Goal: Information Seeking & Learning: Learn about a topic

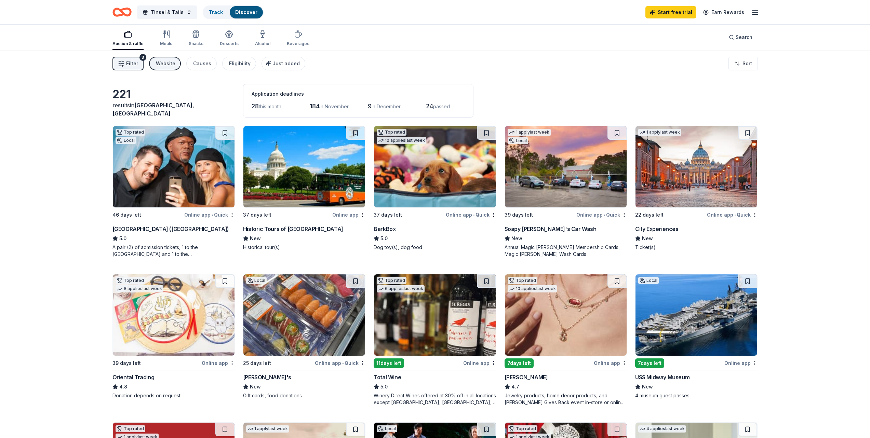
click at [168, 60] on div "Website" at bounding box center [165, 64] width 19 height 8
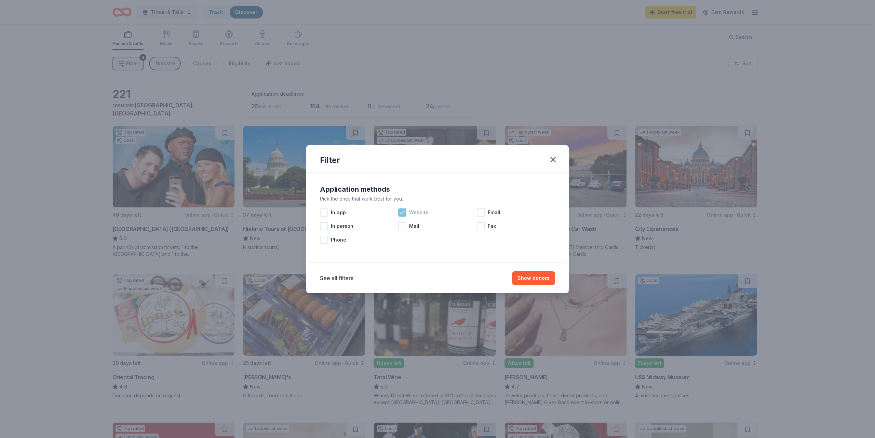
click at [405, 213] on icon at bounding box center [402, 212] width 7 height 7
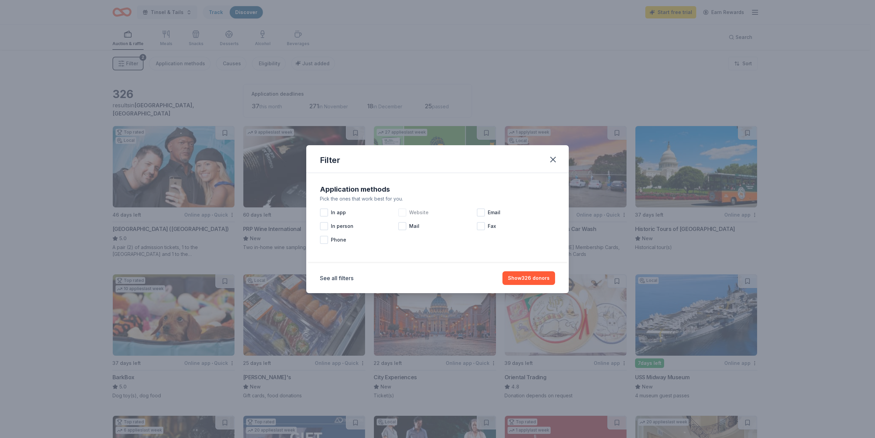
click at [183, 80] on div "Filter Application methods Pick the ones that work best for you. In app Website…" at bounding box center [437, 219] width 875 height 438
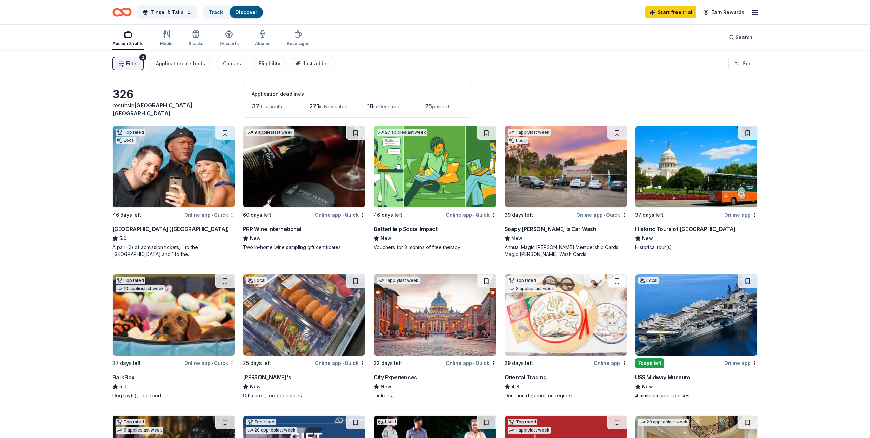
click at [131, 67] on span "Filter" at bounding box center [132, 64] width 12 height 8
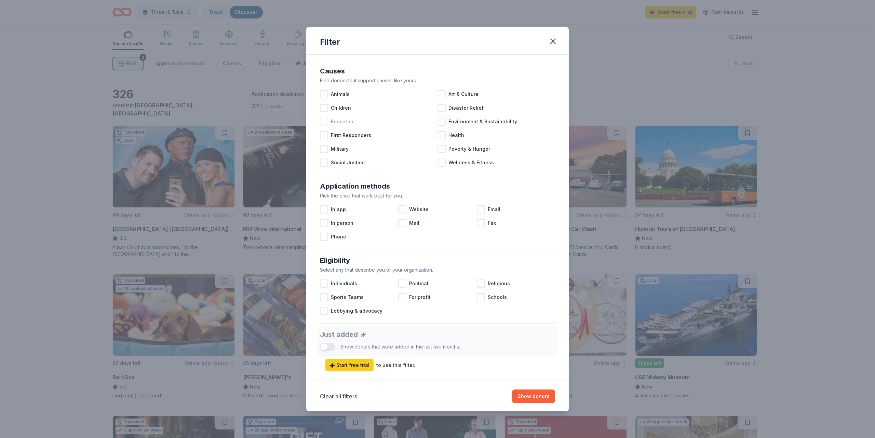
click at [322, 119] on div at bounding box center [324, 122] width 8 height 8
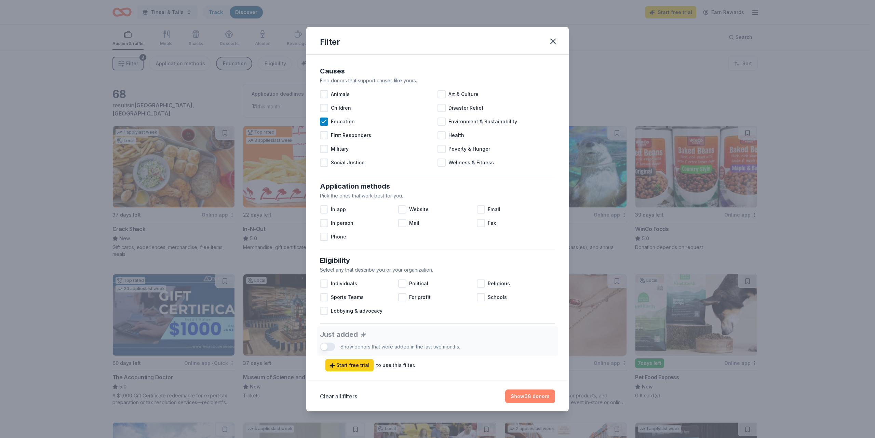
click at [539, 395] on button "Show 68 donors" at bounding box center [530, 397] width 50 height 14
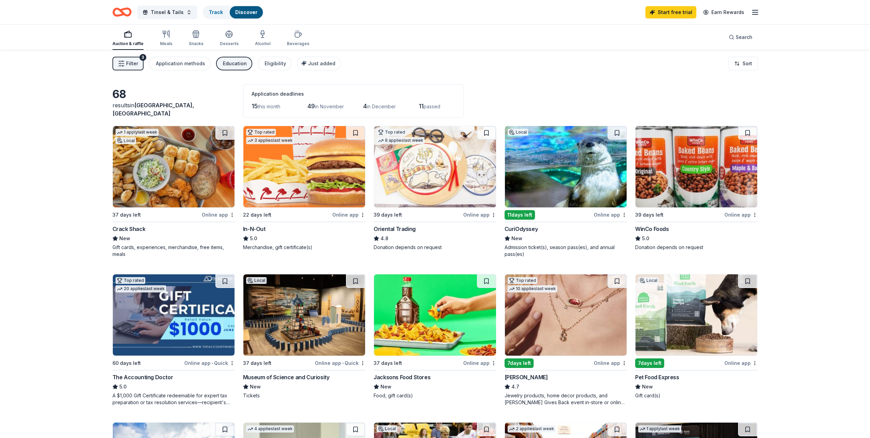
click at [140, 65] on button "Filter 3" at bounding box center [128, 64] width 31 height 14
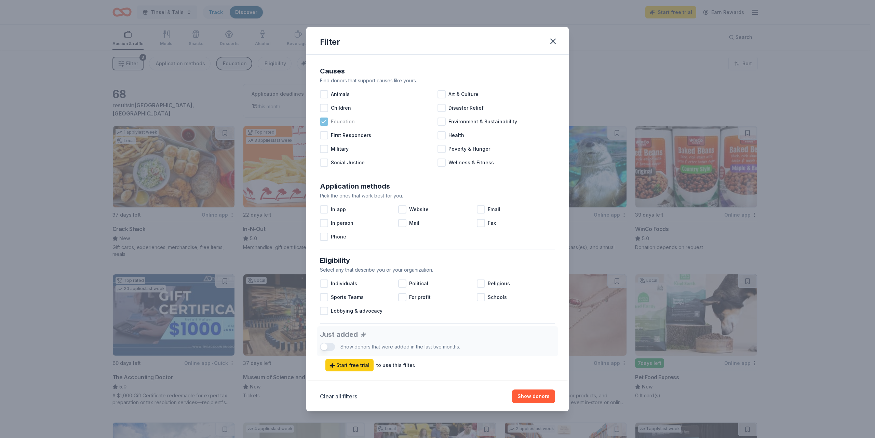
click at [325, 122] on icon at bounding box center [324, 121] width 7 height 7
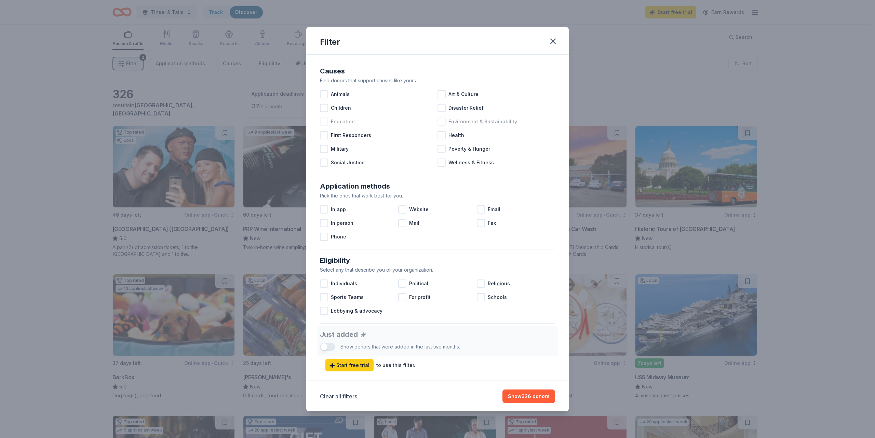
click at [445, 125] on div "Environment & Sustainability" at bounding box center [497, 122] width 118 height 14
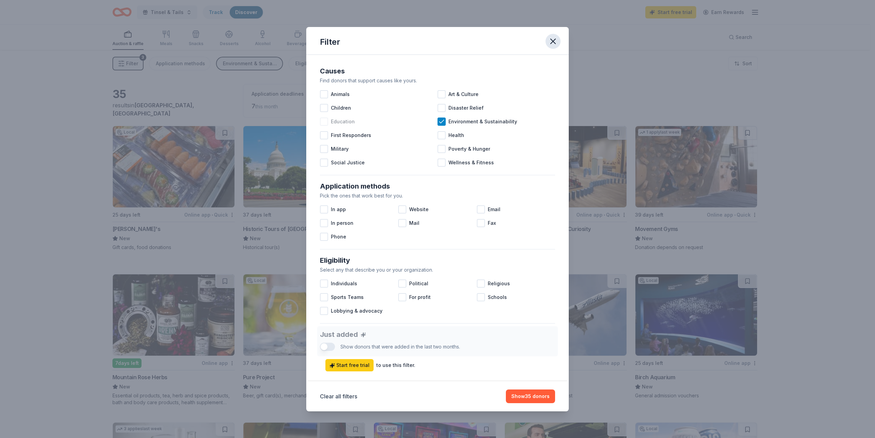
click at [551, 40] on icon "button" at bounding box center [553, 42] width 10 height 10
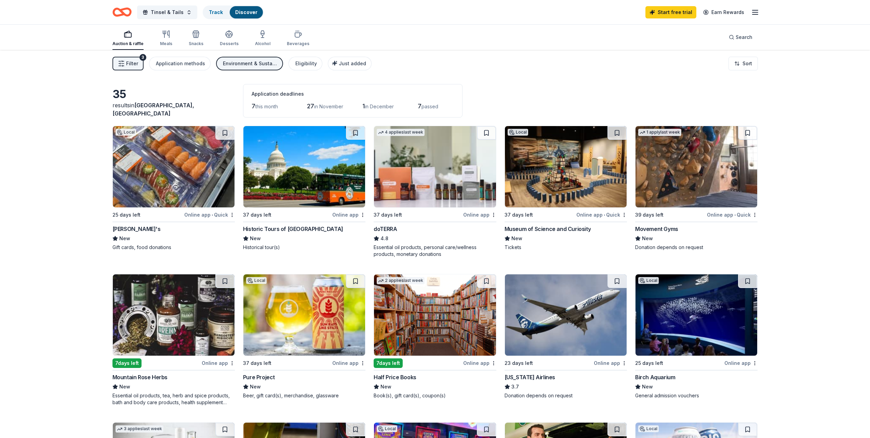
click at [133, 67] on span "Filter" at bounding box center [132, 64] width 12 height 8
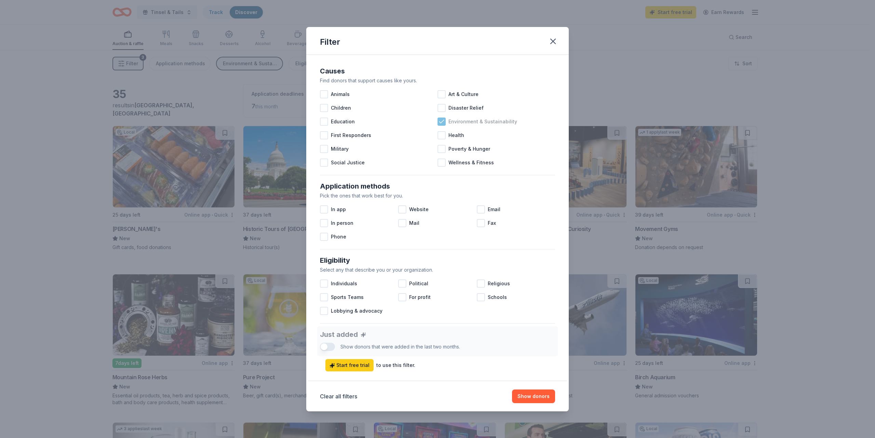
click at [438, 120] on icon at bounding box center [441, 121] width 7 height 7
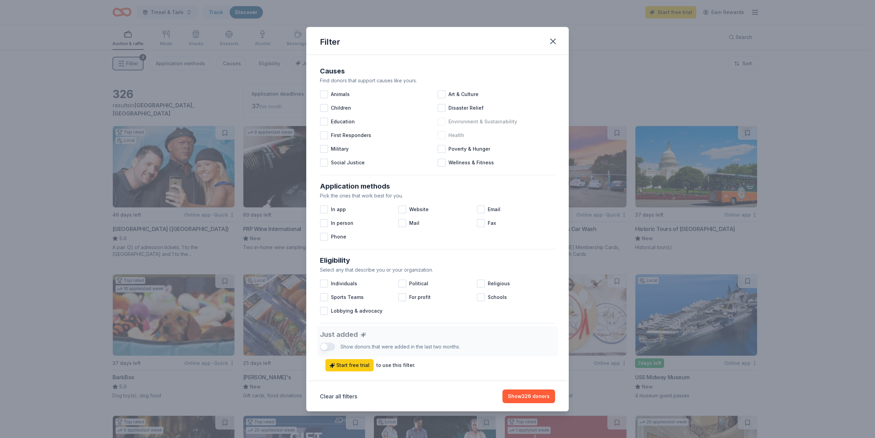
click at [443, 137] on div "Health" at bounding box center [497, 136] width 118 height 14
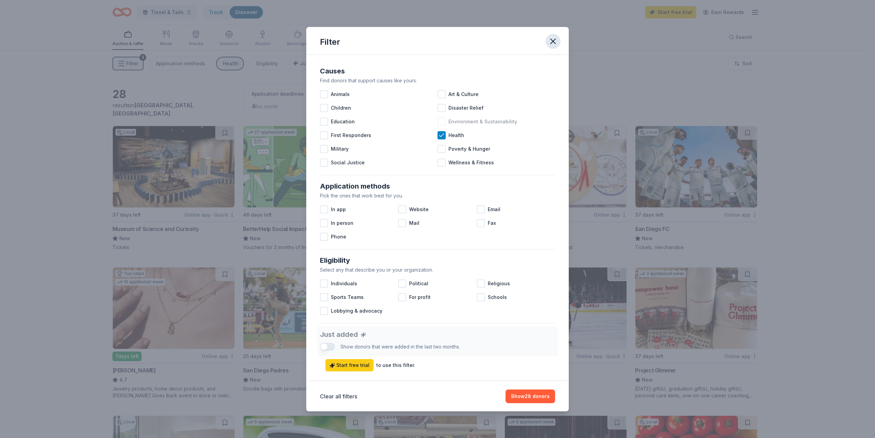
click at [553, 42] on icon "button" at bounding box center [553, 42] width 10 height 10
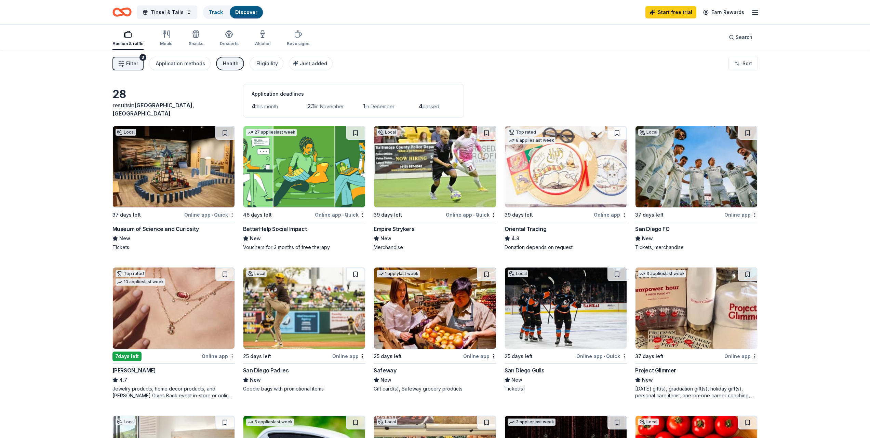
click at [132, 62] on span "Filter" at bounding box center [132, 64] width 12 height 8
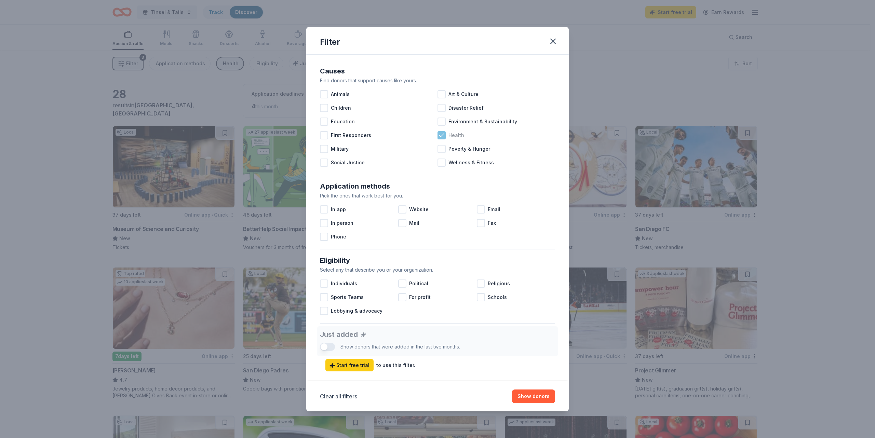
click at [440, 137] on icon at bounding box center [441, 135] width 7 height 7
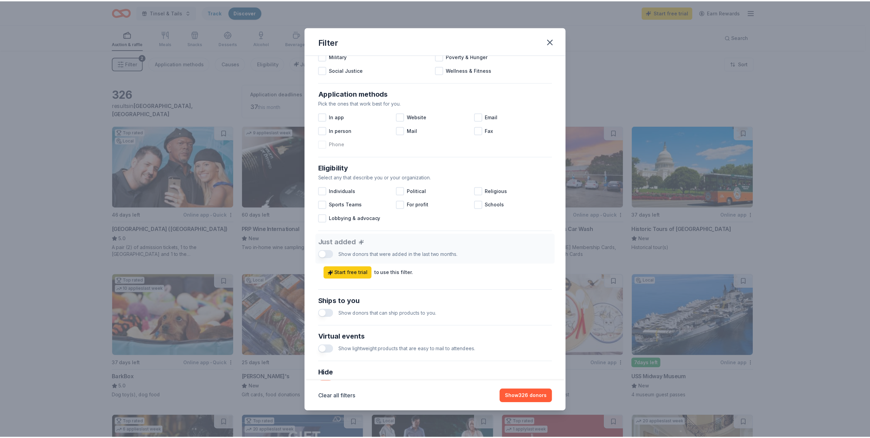
scroll to position [170, 0]
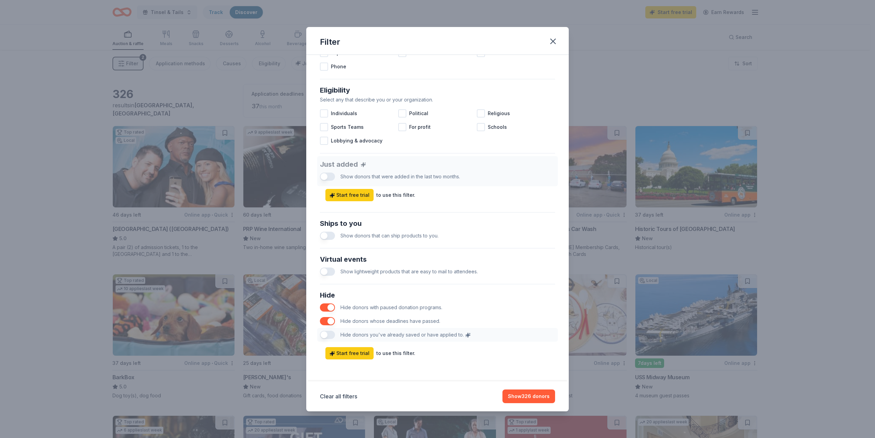
click at [382, 238] on span "Show donors that can ship products to you." at bounding box center [390, 236] width 98 height 6
click at [329, 233] on button "button" at bounding box center [327, 236] width 15 height 8
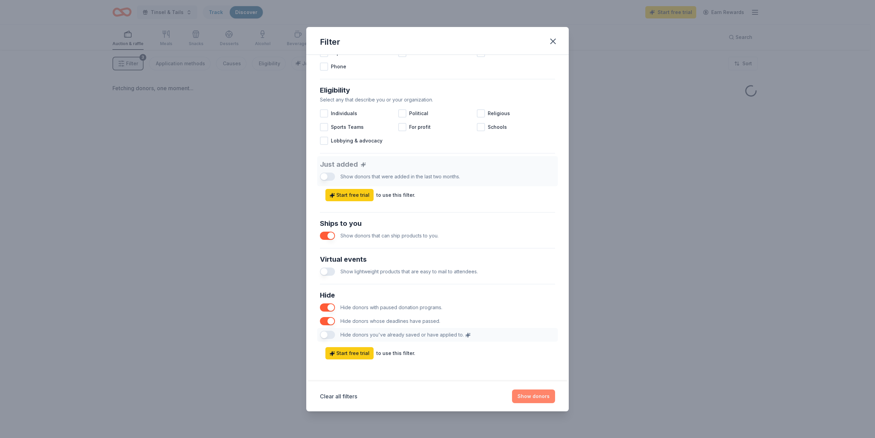
click at [530, 400] on button "Show donors" at bounding box center [533, 397] width 43 height 14
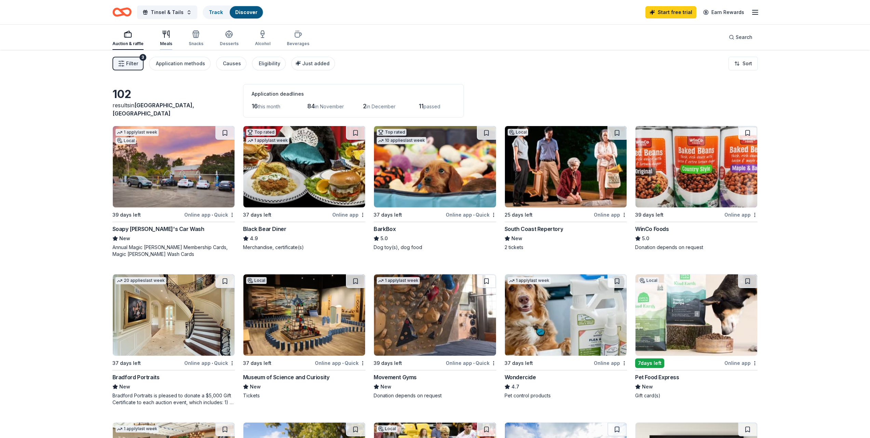
click at [166, 39] on div "Meals" at bounding box center [166, 38] width 12 height 16
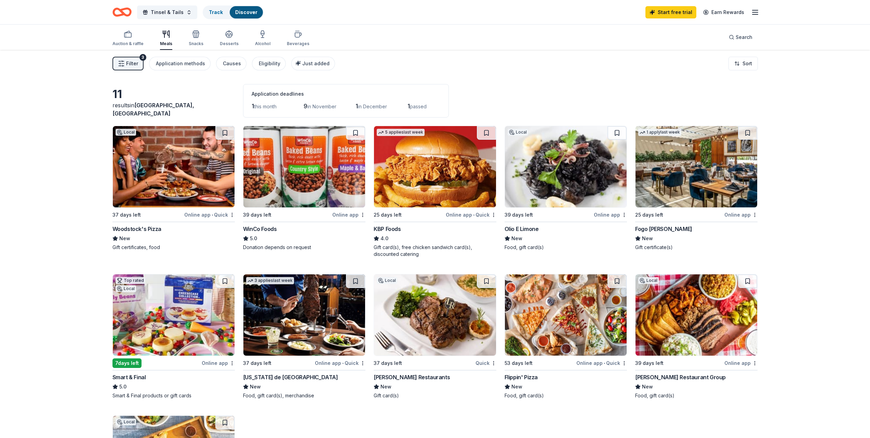
click at [143, 62] on button "Filter 3" at bounding box center [128, 64] width 31 height 14
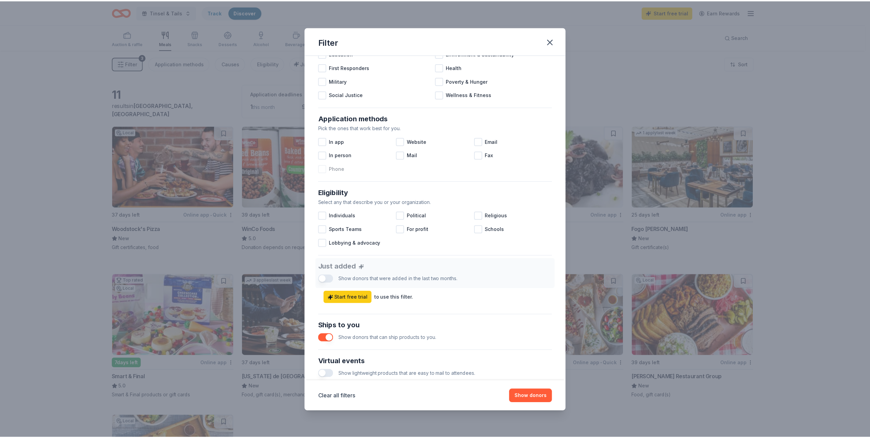
scroll to position [170, 0]
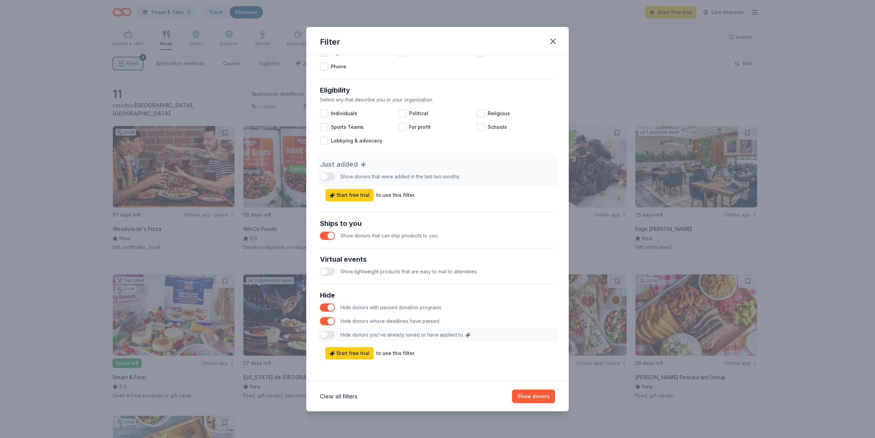
click at [328, 234] on button "button" at bounding box center [327, 236] width 15 height 8
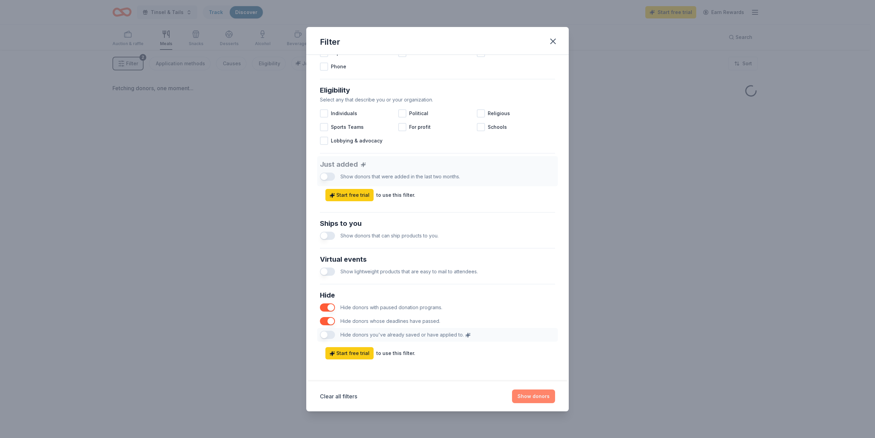
click at [536, 395] on button "Show donors" at bounding box center [533, 397] width 43 height 14
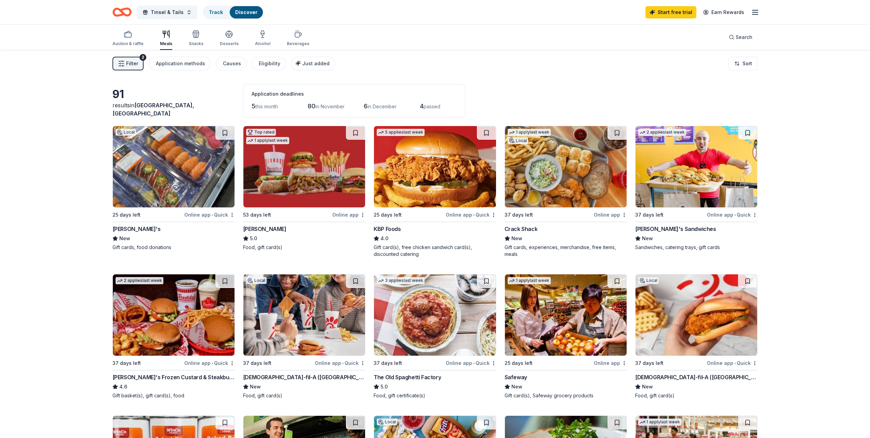
click at [134, 66] on span "Filter" at bounding box center [132, 64] width 12 height 8
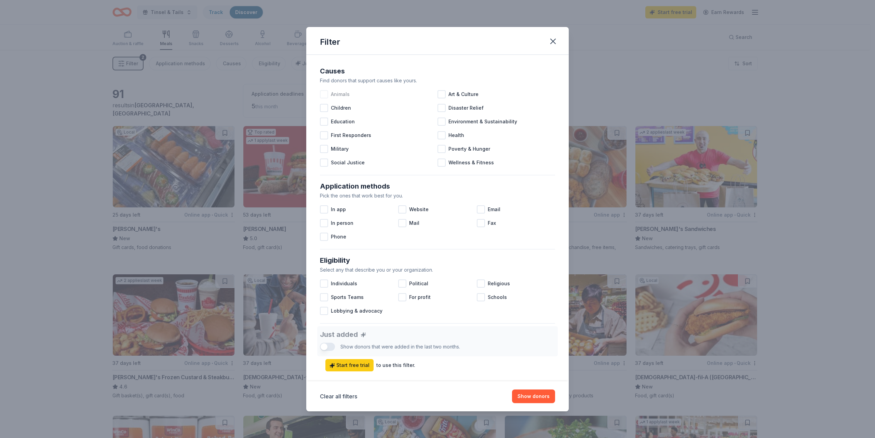
click at [324, 95] on div at bounding box center [324, 94] width 8 height 8
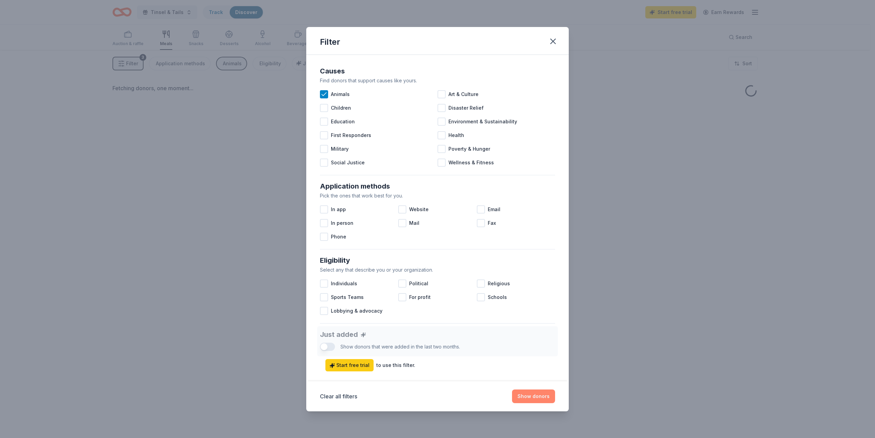
click at [526, 393] on button "Show donors" at bounding box center [533, 397] width 43 height 14
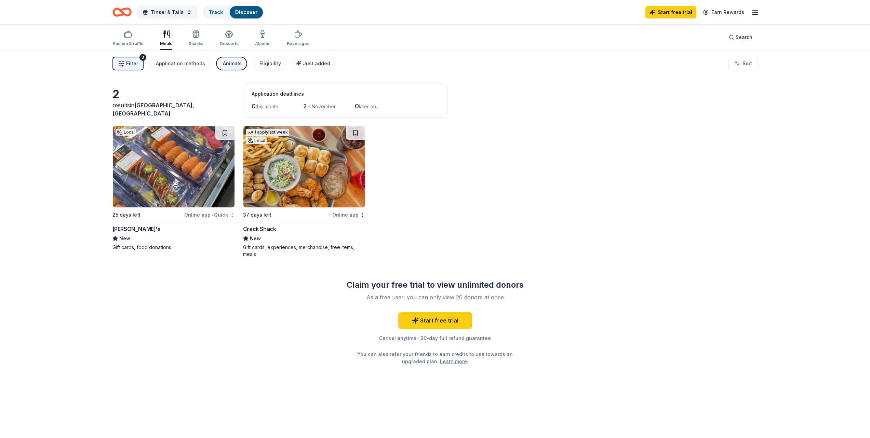
click at [137, 60] on span "Filter" at bounding box center [132, 64] width 12 height 8
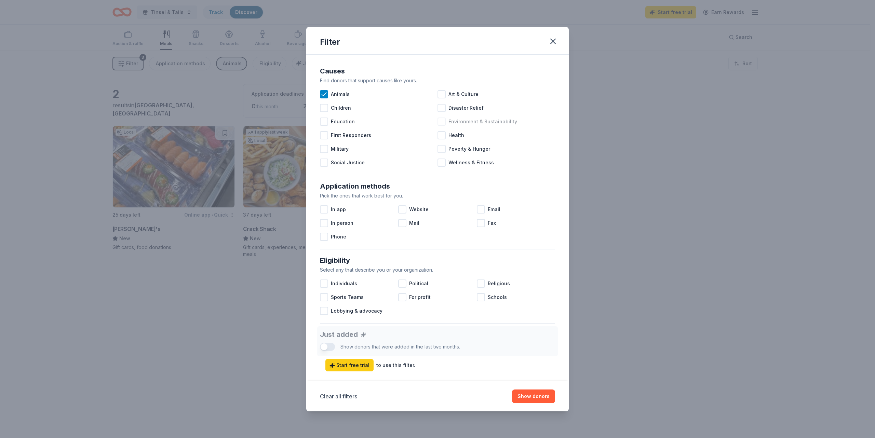
click at [445, 120] on div "Environment & Sustainability" at bounding box center [497, 122] width 118 height 14
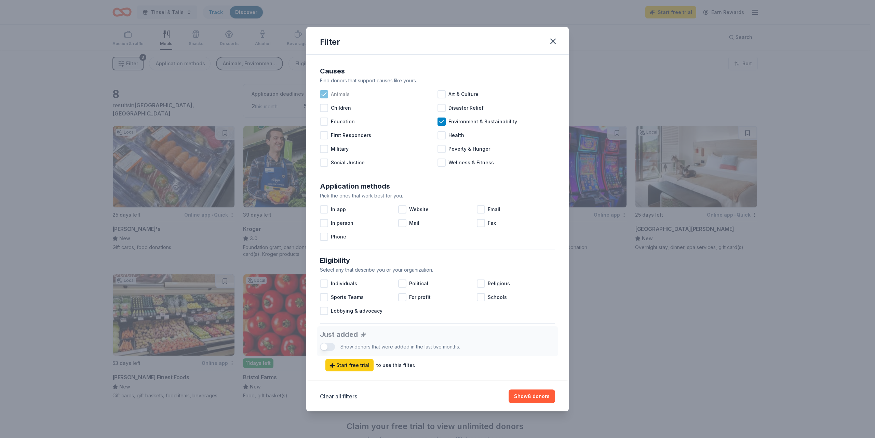
click at [326, 95] on icon at bounding box center [324, 94] width 7 height 7
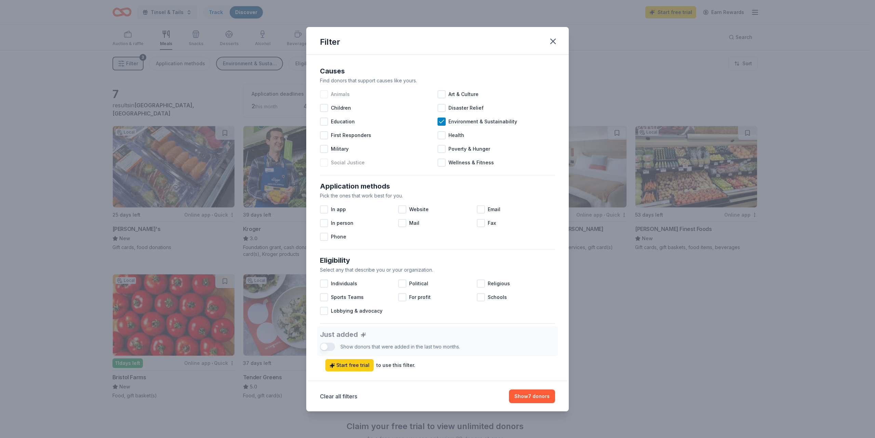
click at [326, 166] on div at bounding box center [324, 163] width 8 height 8
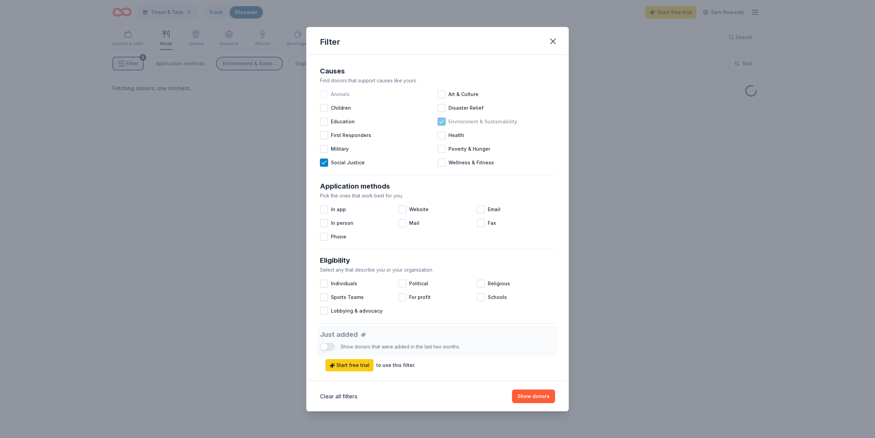
click at [439, 123] on icon at bounding box center [441, 121] width 7 height 7
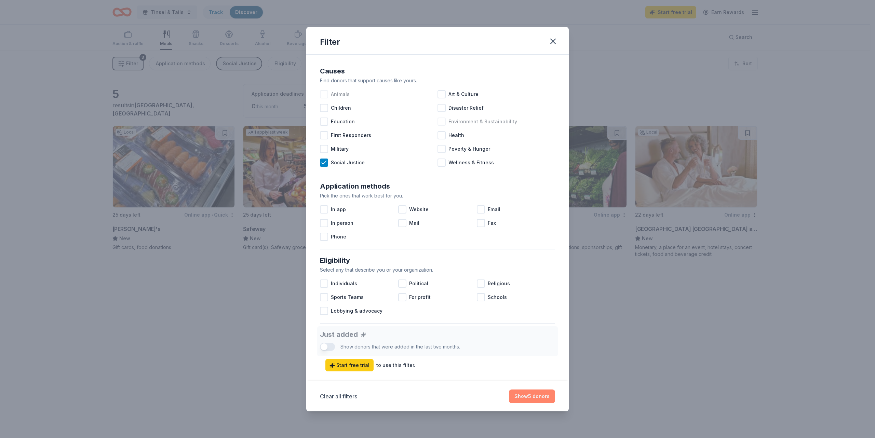
click at [544, 395] on button "Show 5 donors" at bounding box center [532, 397] width 46 height 14
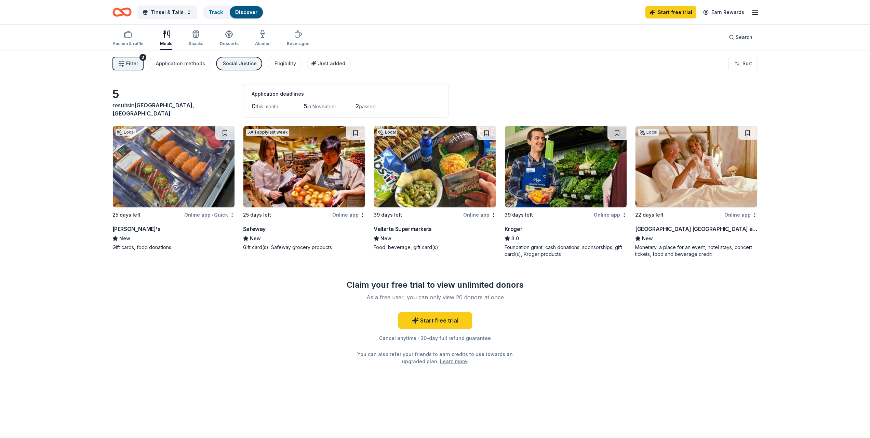
click at [133, 67] on span "Filter" at bounding box center [132, 64] width 12 height 8
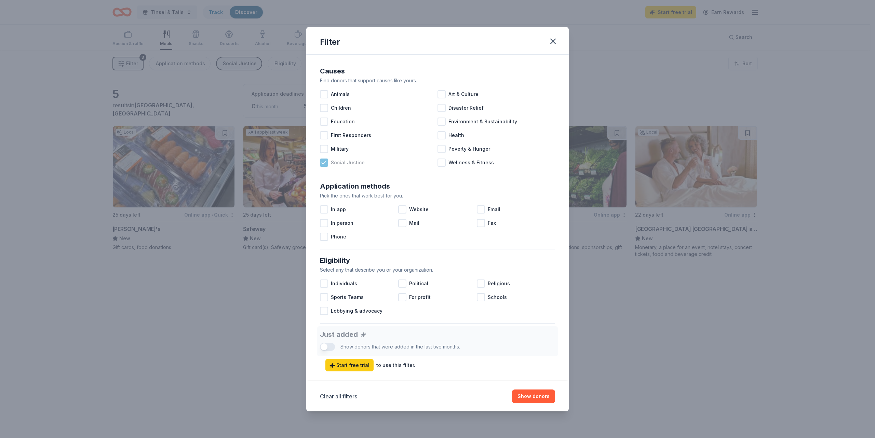
click at [322, 159] on div at bounding box center [324, 163] width 8 height 8
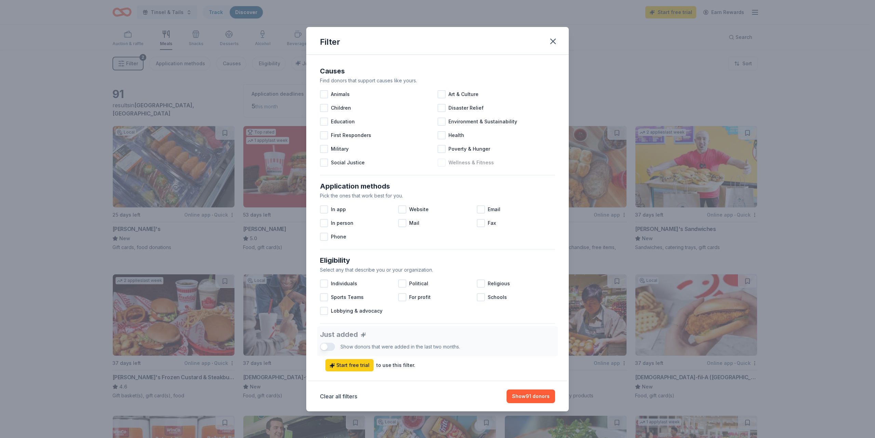
click at [439, 165] on div at bounding box center [442, 163] width 8 height 8
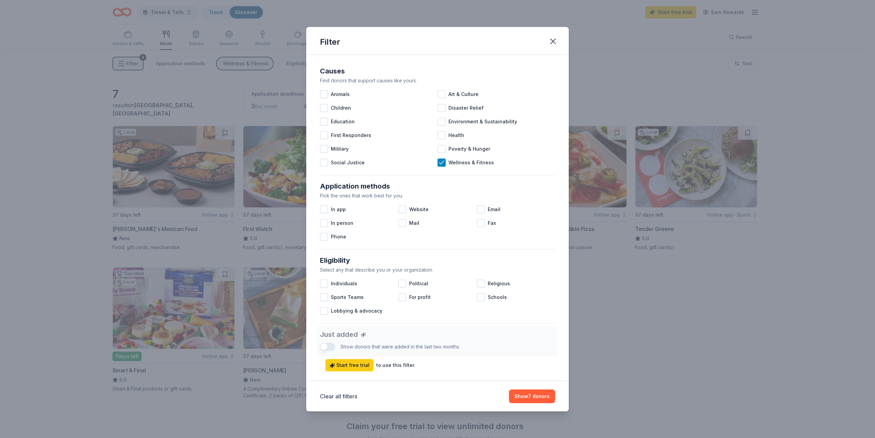
click at [521, 389] on div "Clear all filters Show 7 donors" at bounding box center [437, 397] width 263 height 30
click at [520, 395] on button "Show 7 donors" at bounding box center [532, 397] width 46 height 14
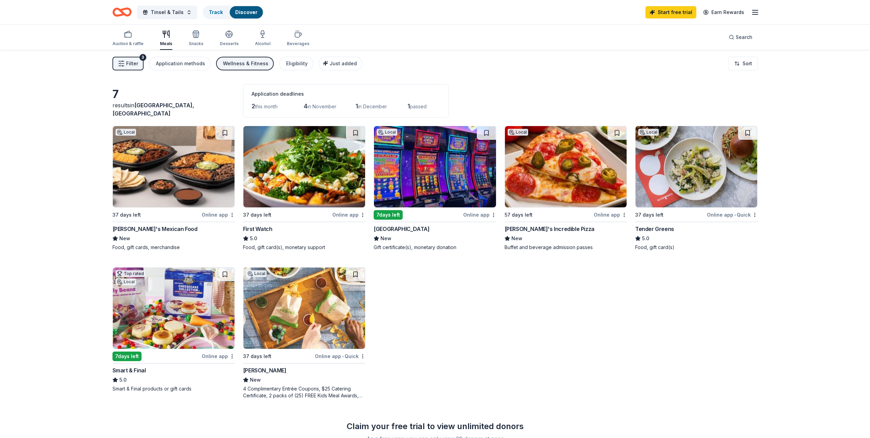
click at [136, 67] on span "Filter" at bounding box center [132, 64] width 12 height 8
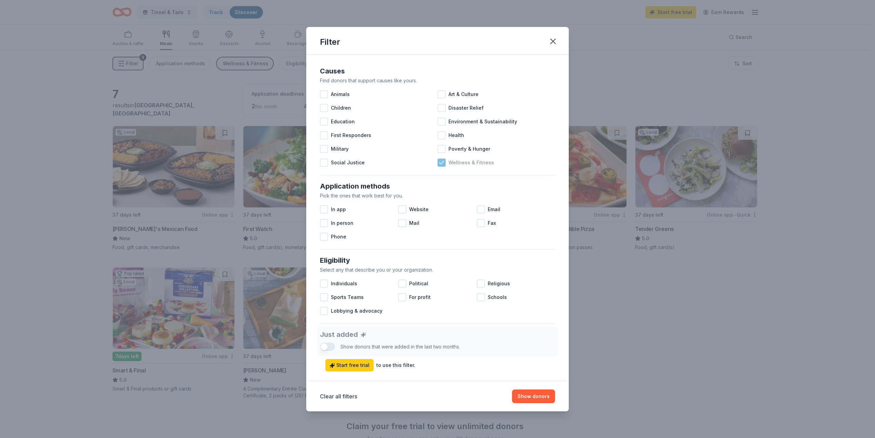
click at [438, 159] on icon at bounding box center [441, 162] width 7 height 7
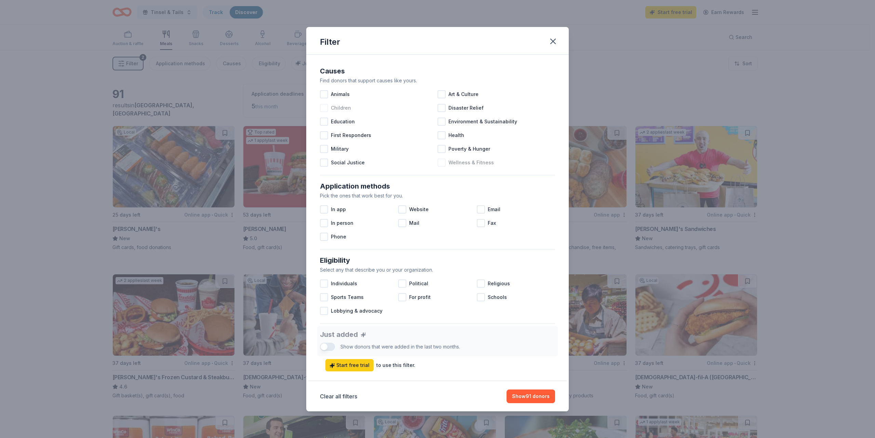
click at [322, 110] on div at bounding box center [324, 108] width 8 height 8
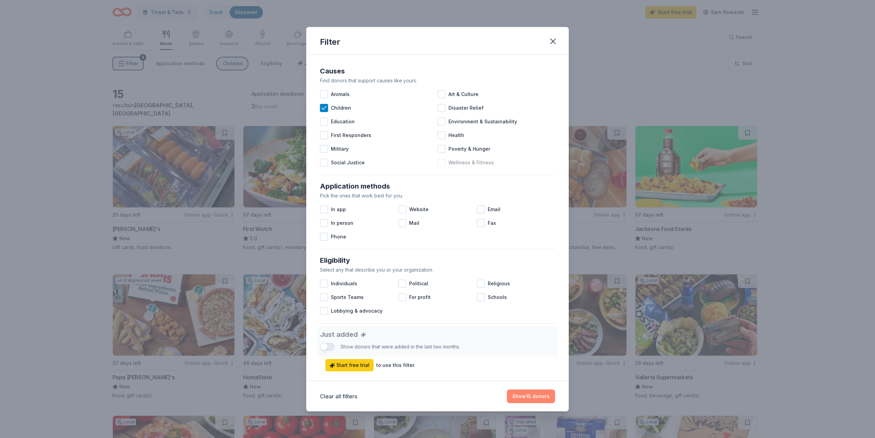
click at [525, 395] on button "Show 15 donors" at bounding box center [531, 397] width 48 height 14
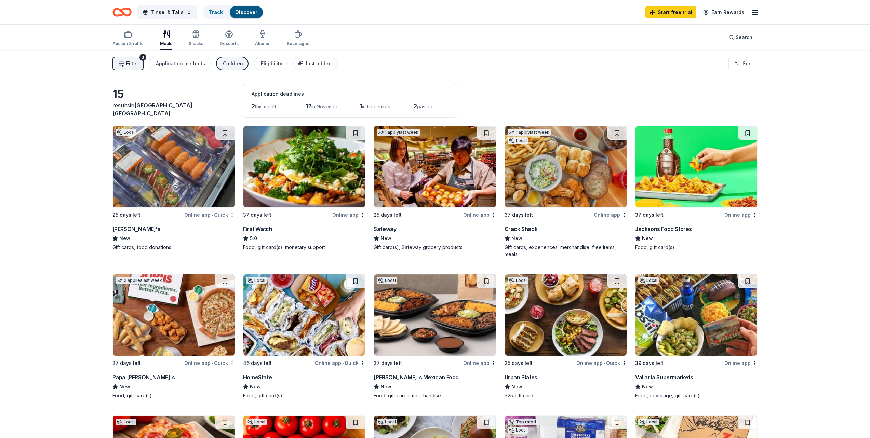
click at [137, 69] on button "Filter 3" at bounding box center [128, 64] width 31 height 14
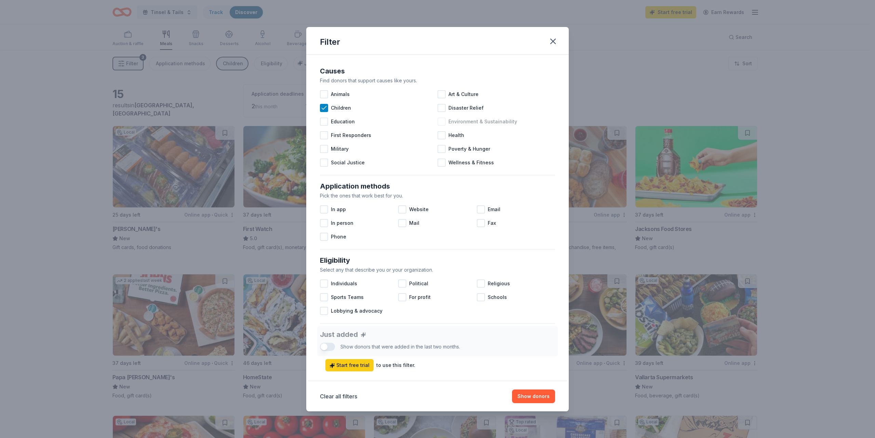
click at [441, 119] on div at bounding box center [442, 122] width 8 height 8
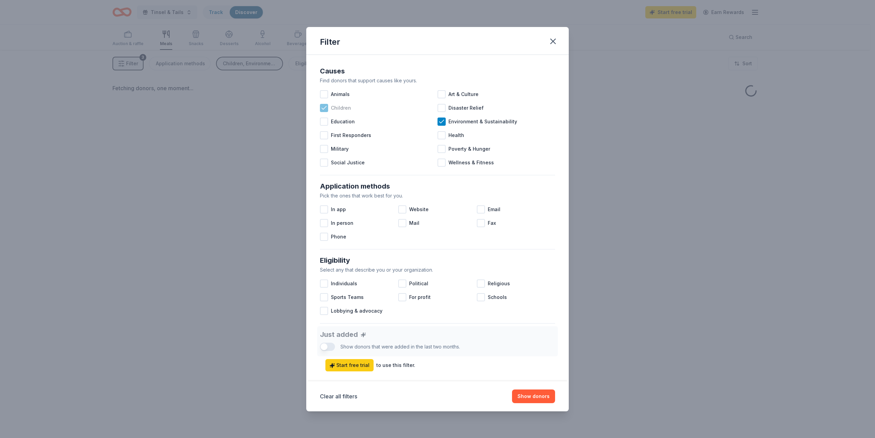
click at [332, 108] on span "Children" at bounding box center [341, 108] width 20 height 8
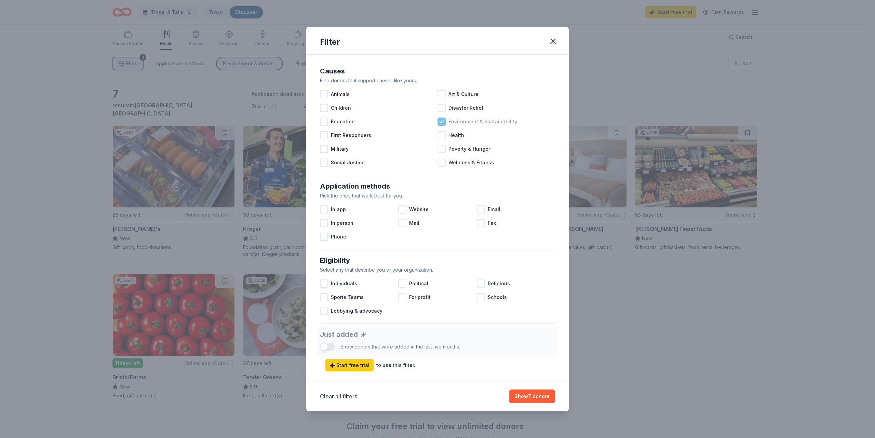
click at [439, 121] on icon at bounding box center [441, 121] width 7 height 7
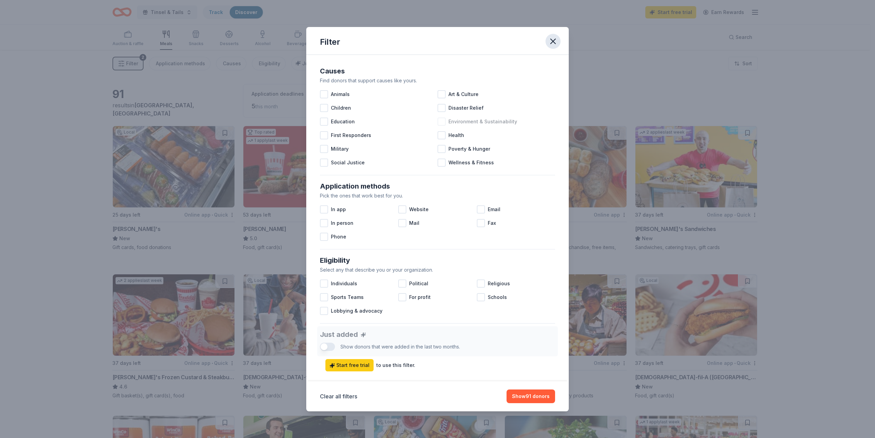
click at [554, 41] on icon "button" at bounding box center [553, 42] width 10 height 10
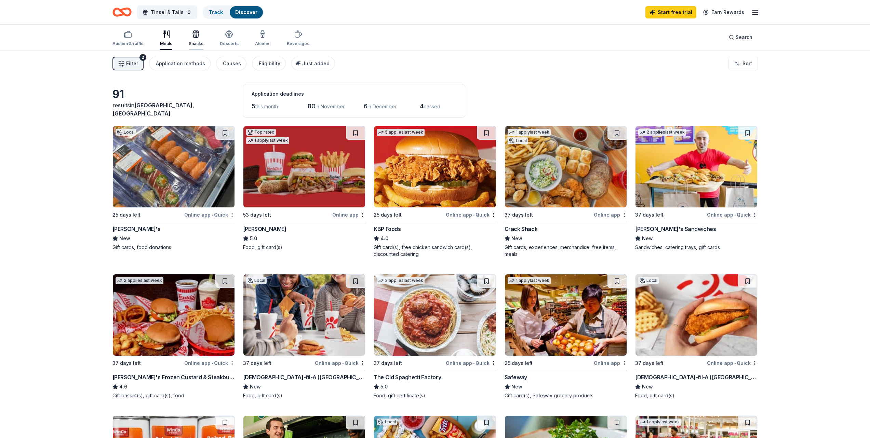
click at [193, 38] on div "Snacks" at bounding box center [196, 38] width 15 height 16
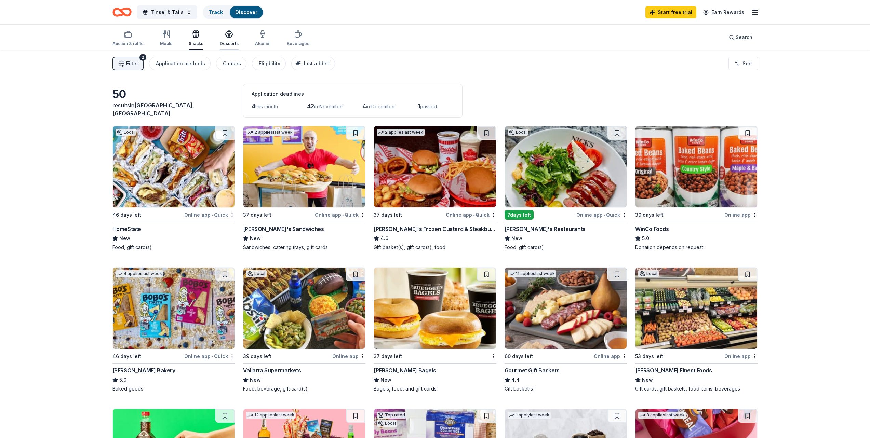
click at [228, 43] on div "Desserts" at bounding box center [229, 43] width 19 height 5
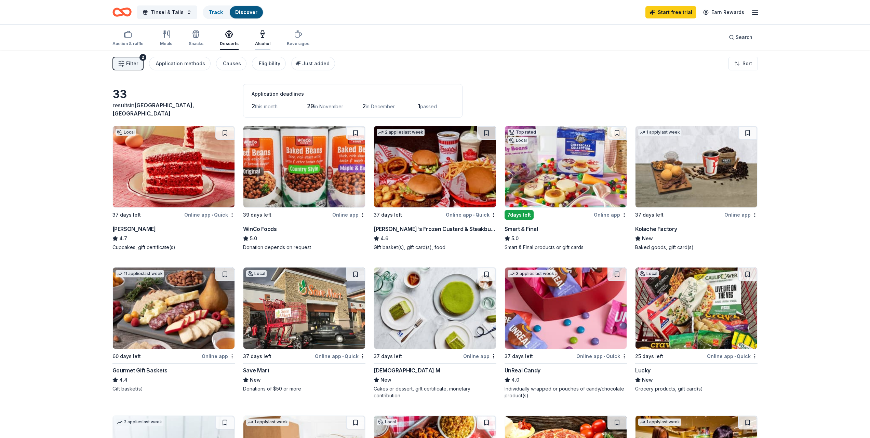
click at [261, 34] on icon "button" at bounding box center [262, 33] width 3 height 4
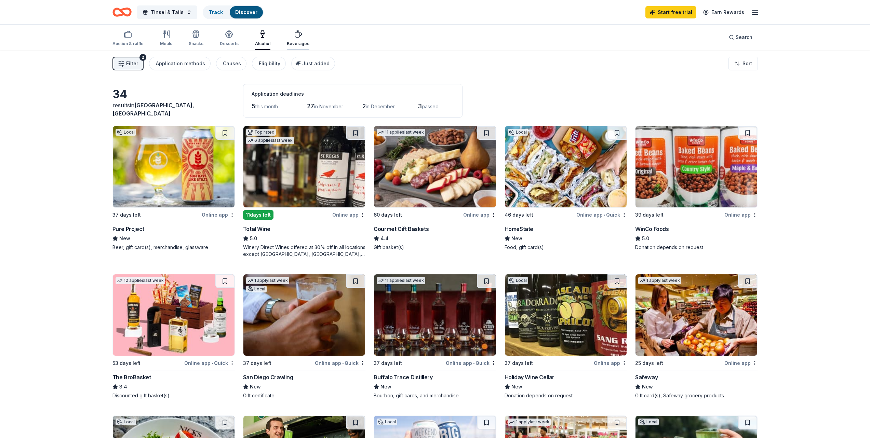
click at [290, 41] on div "Beverages" at bounding box center [298, 43] width 23 height 5
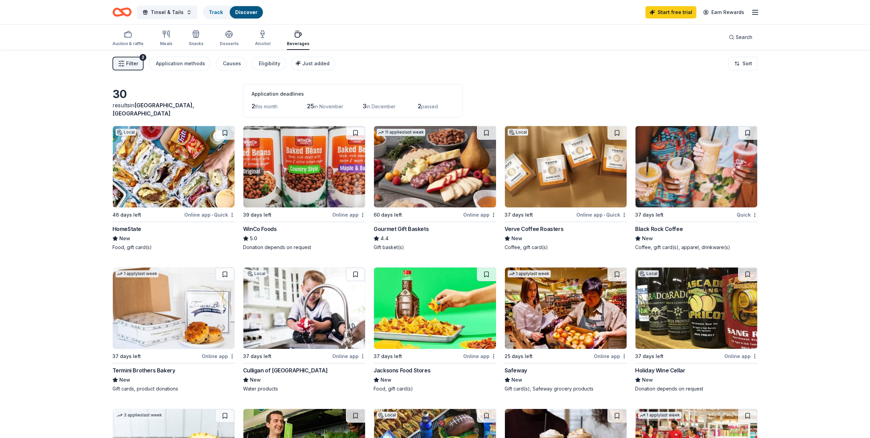
click at [752, 11] on icon "button" at bounding box center [755, 12] width 8 height 8
click at [688, 112] on div "Logout" at bounding box center [708, 112] width 91 height 12
click at [673, 115] on button "Logout" at bounding box center [672, 114] width 18 height 8
